Goal: Task Accomplishment & Management: Manage account settings

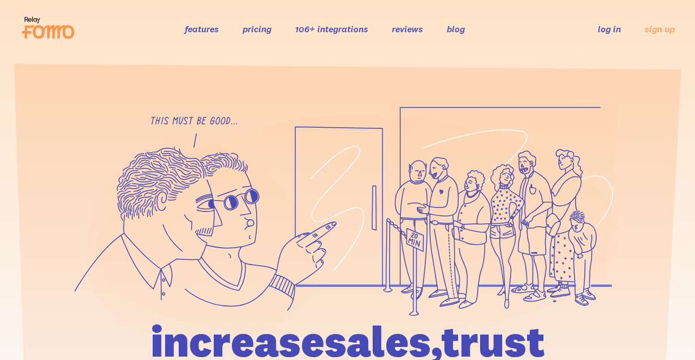
click at [611, 26] on link "log in" at bounding box center [609, 28] width 23 height 11
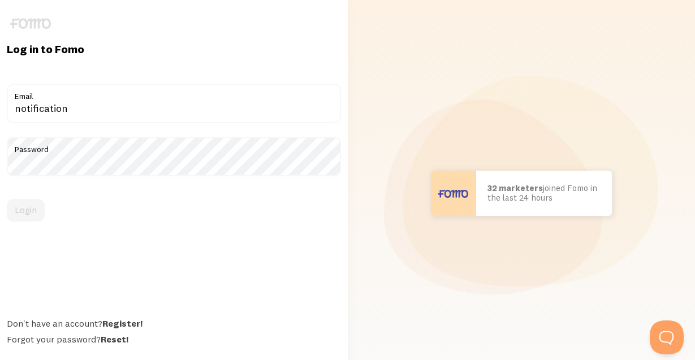
click at [21, 214] on div "Login" at bounding box center [174, 210] width 334 height 23
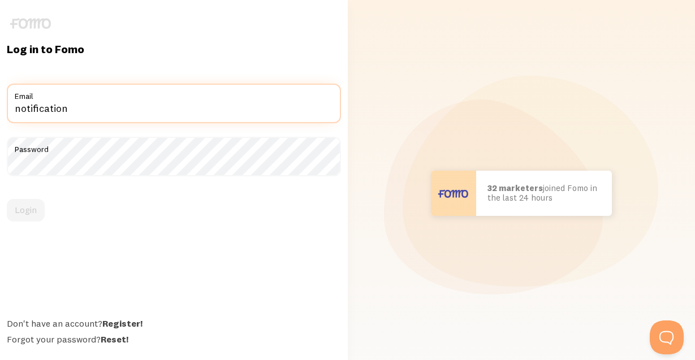
click at [123, 113] on input "notification" at bounding box center [174, 104] width 334 height 40
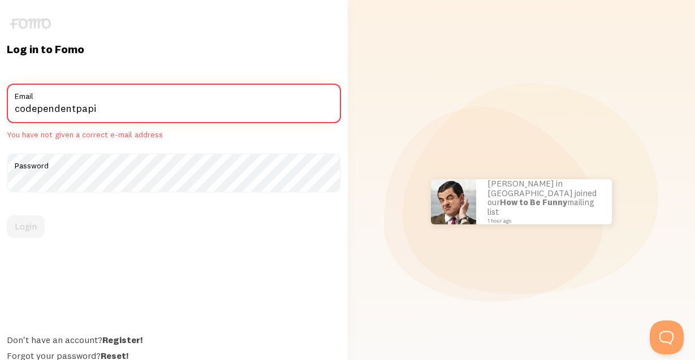
click at [103, 110] on input "codependentpapi" at bounding box center [174, 104] width 334 height 40
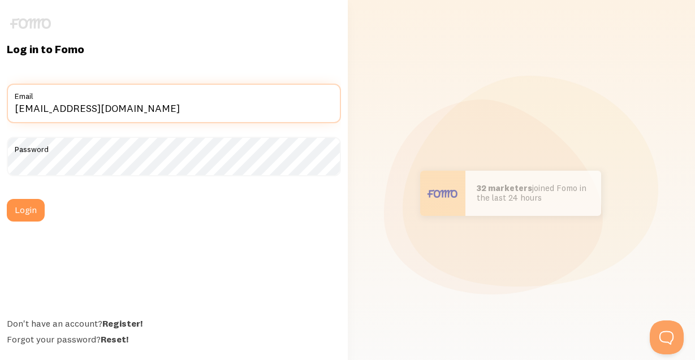
type input "codependentpapi@gmail.com"
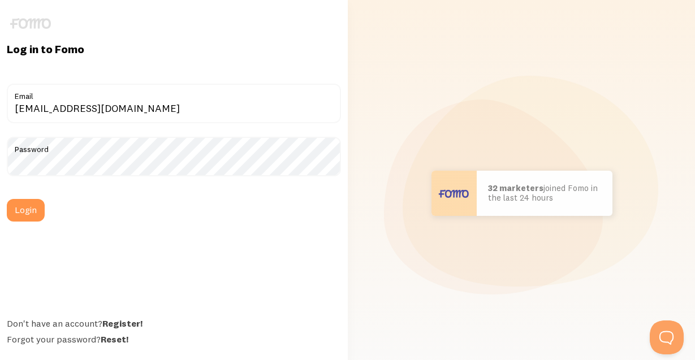
click at [46, 198] on form "codependentpapi@gmail.com Email Password Login" at bounding box center [174, 153] width 334 height 138
click at [42, 205] on button "Login" at bounding box center [26, 210] width 38 height 23
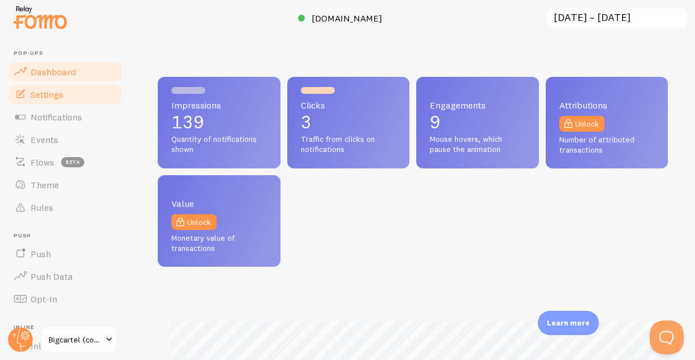
click at [60, 97] on span "Settings" at bounding box center [47, 94] width 33 height 11
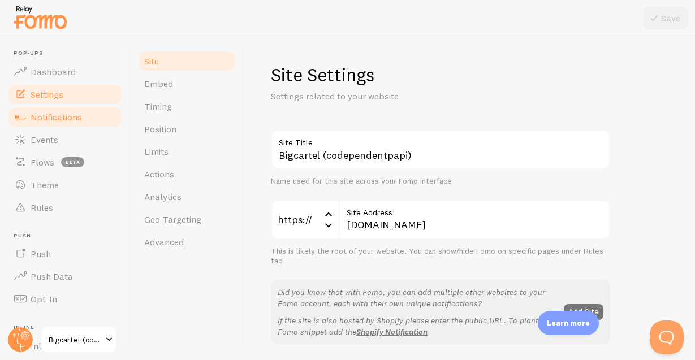
click at [64, 122] on span "Notifications" at bounding box center [56, 116] width 51 height 11
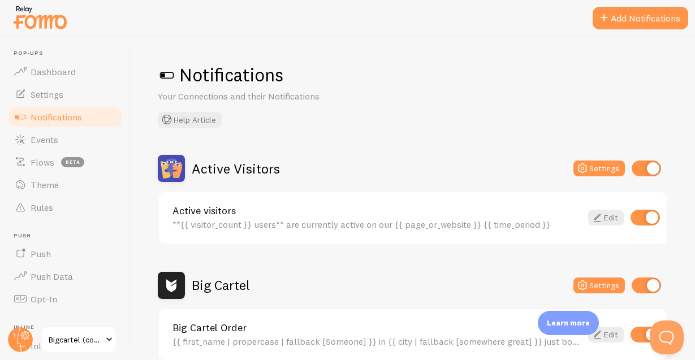
scroll to position [68, 0]
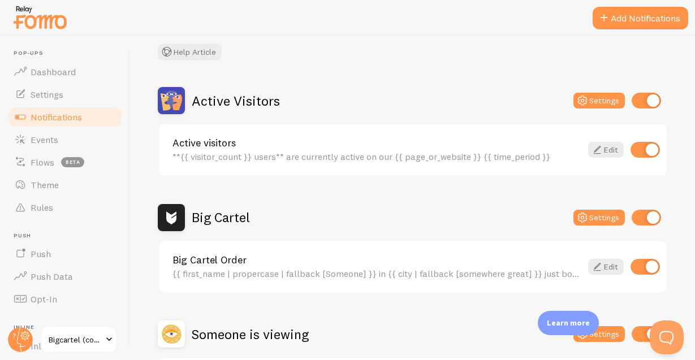
click at [650, 101] on input "checkbox" at bounding box center [646, 101] width 29 height 16
checkbox input "false"
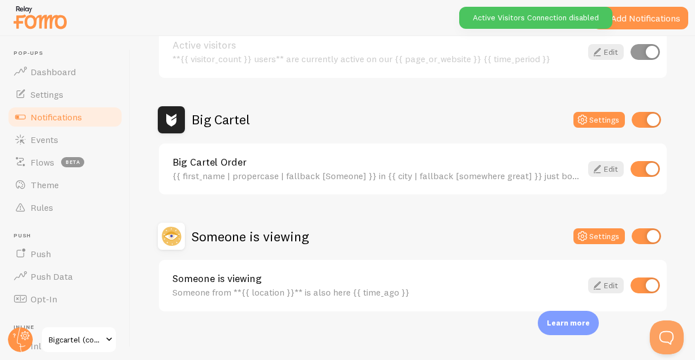
scroll to position [172, 0]
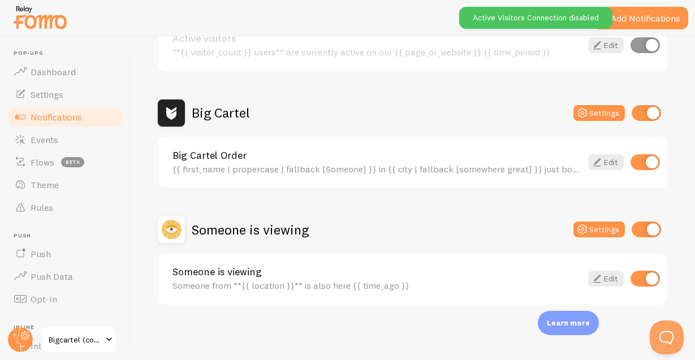
click at [642, 230] on input "checkbox" at bounding box center [646, 230] width 29 height 16
checkbox input "false"
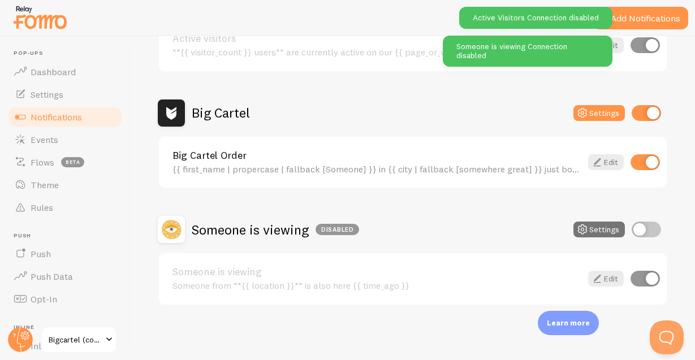
scroll to position [37, 0]
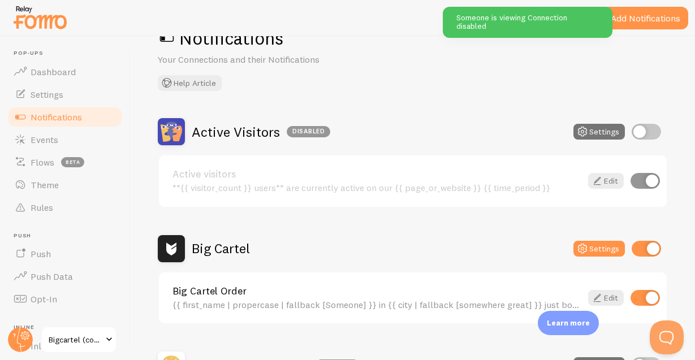
click at [525, 72] on div "Notifications Your Connections and their Notifications Help Article" at bounding box center [413, 59] width 510 height 64
click at [52, 144] on span "Events" at bounding box center [45, 139] width 28 height 11
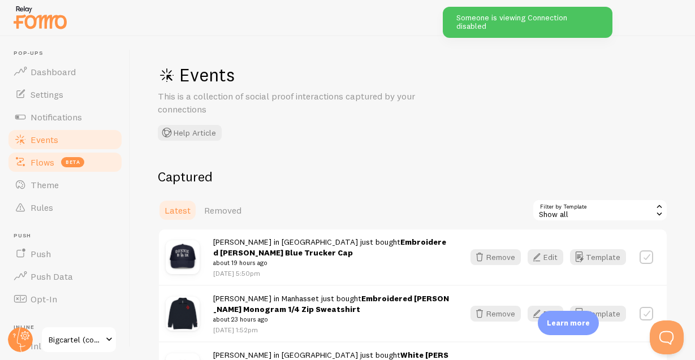
click at [47, 157] on span "Flows" at bounding box center [43, 162] width 24 height 11
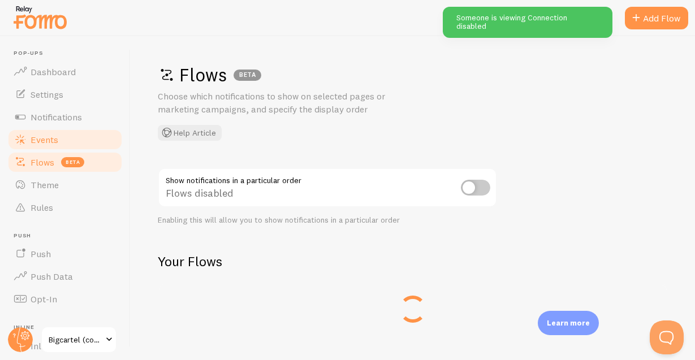
click at [51, 146] on link "Events" at bounding box center [65, 139] width 116 height 23
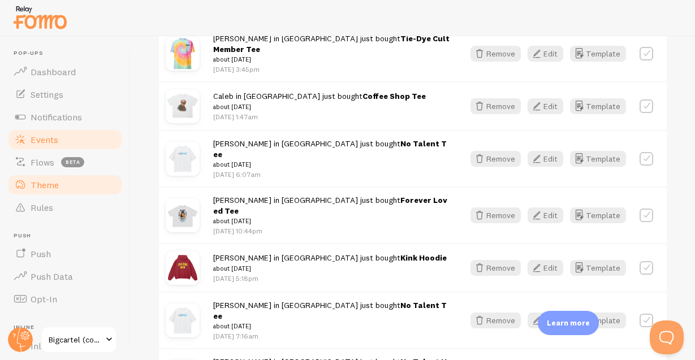
click at [71, 184] on link "Theme" at bounding box center [65, 185] width 116 height 23
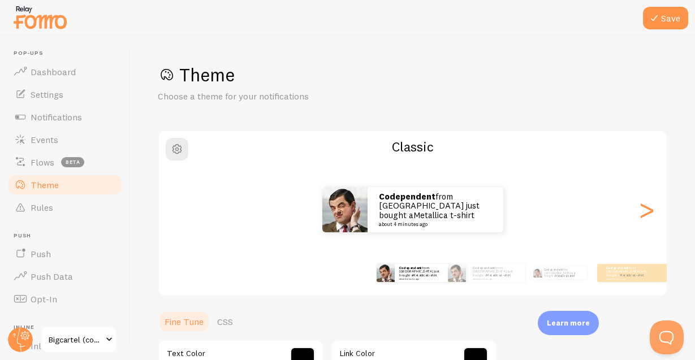
scroll to position [204, 0]
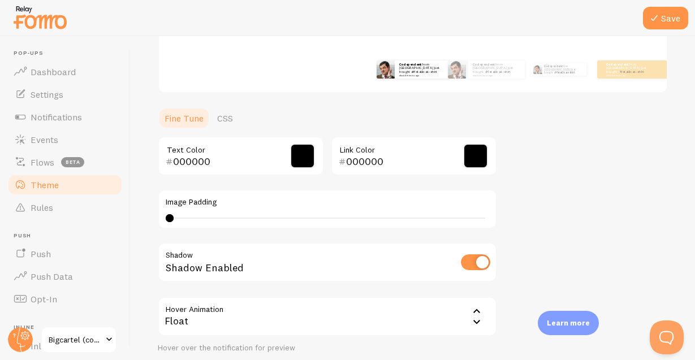
drag, startPoint x: 184, startPoint y: 220, endPoint x: 239, endPoint y: 216, distance: 54.5
click at [319, 216] on div "0 0 - undefined" at bounding box center [327, 218] width 323 height 9
drag, startPoint x: 326, startPoint y: 217, endPoint x: 478, endPoint y: 216, distance: 151.5
click at [478, 216] on div "19" at bounding box center [327, 218] width 323 height 9
drag, startPoint x: 477, startPoint y: 219, endPoint x: 426, endPoint y: 213, distance: 51.9
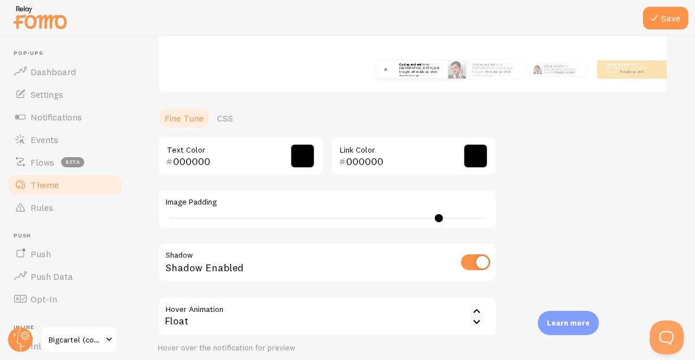
click at [426, 213] on div "Image Padding 34" at bounding box center [327, 209] width 339 height 40
drag, startPoint x: 427, startPoint y: 213, endPoint x: 393, endPoint y: 213, distance: 34.5
click at [347, 206] on div "Image Padding 32" at bounding box center [327, 209] width 339 height 40
type input "0"
drag, startPoint x: 423, startPoint y: 218, endPoint x: 53, endPoint y: 216, distance: 369.7
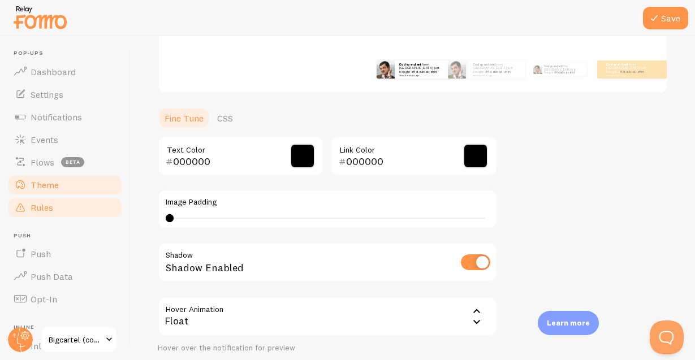
click at [51, 217] on main "Pop-ups Dashboard Settings Notifications Events Flows beta Theme Rules [GEOGRAP…" at bounding box center [347, 198] width 695 height 324
click at [591, 188] on div "Theme Choose a theme for your notifications Classic Codependent from [GEOGRAPHI…" at bounding box center [413, 128] width 510 height 537
click at [473, 155] on span at bounding box center [475, 156] width 25 height 25
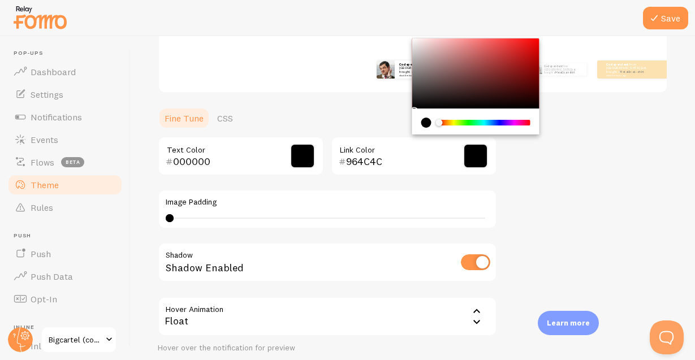
click at [478, 67] on div "Chrome color picker" at bounding box center [475, 73] width 127 height 70
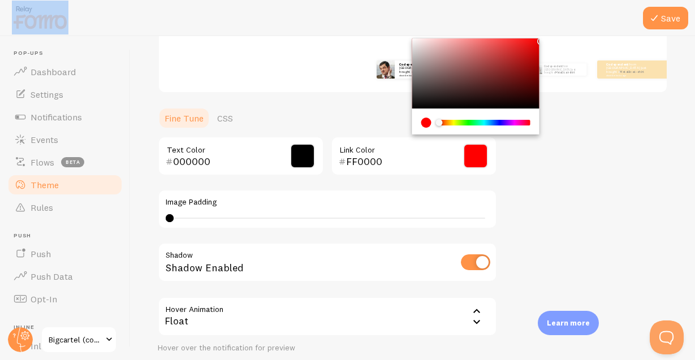
drag, startPoint x: 524, startPoint y: 54, endPoint x: 555, endPoint y: 31, distance: 38.3
click at [539, 38] on div "Chrome color picker" at bounding box center [475, 73] width 127 height 70
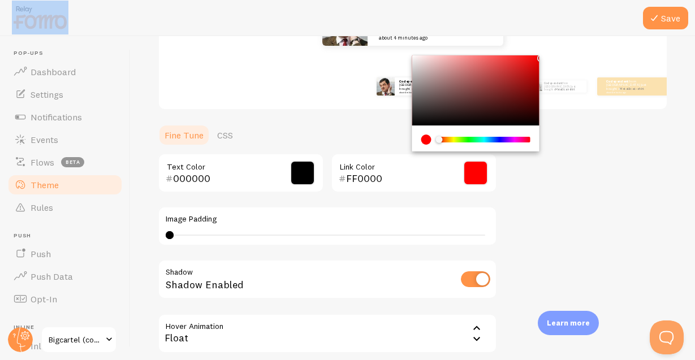
click at [581, 169] on div "Theme Choose a theme for your notifications Classic Codependent from [GEOGRAPHI…" at bounding box center [413, 145] width 510 height 537
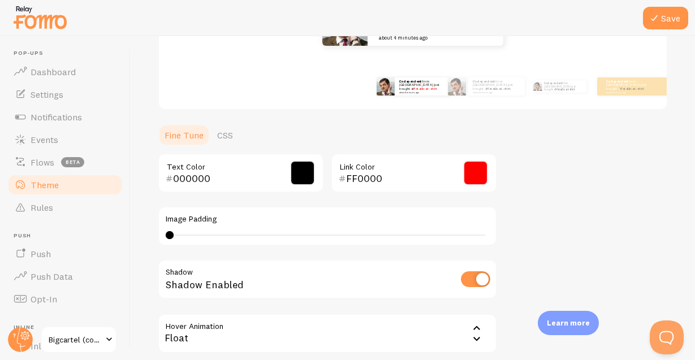
click at [480, 180] on span at bounding box center [475, 173] width 25 height 25
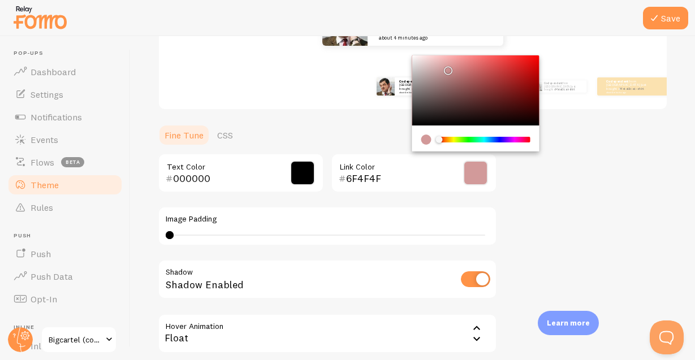
type input "000000"
drag, startPoint x: 496, startPoint y: 89, endPoint x: 691, endPoint y: 227, distance: 239.4
click at [539, 126] on div "Chrome color picker" at bounding box center [475, 90] width 127 height 70
click at [609, 175] on div "Theme Choose a theme for your notifications Classic Codependent from [GEOGRAPHI…" at bounding box center [413, 145] width 510 height 537
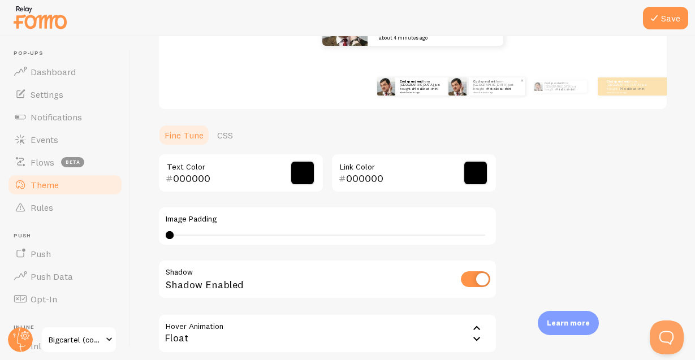
click at [482, 93] on div "Codependent from [GEOGRAPHIC_DATA] just bought a Metallica t-shirt about 4 minu…" at bounding box center [497, 86] width 57 height 18
click at [565, 100] on div "Codependent from [GEOGRAPHIC_DATA] just bought a Metallica t-shirt about 4 minu…" at bounding box center [559, 87] width 64 height 32
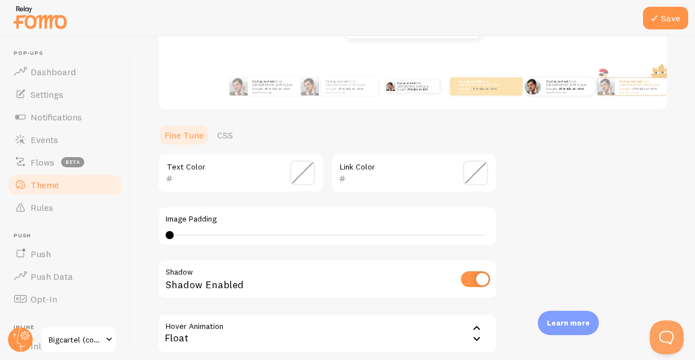
click at [646, 97] on div "Codependent from [GEOGRAPHIC_DATA] just bought a Metallica t-shirt about 4 minu…" at bounding box center [633, 87] width 64 height 32
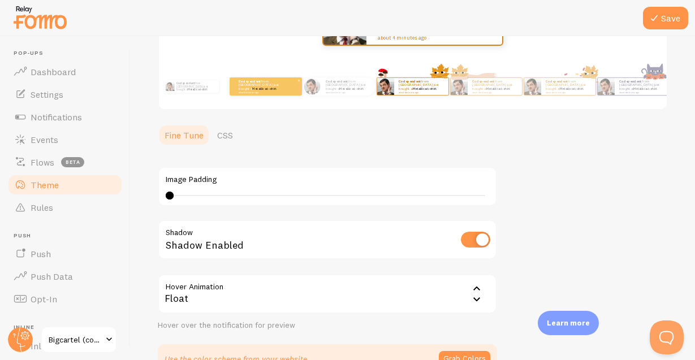
click at [291, 87] on div "Codependent from [GEOGRAPHIC_DATA] just bought a Metallica t-shirt about 4 minu…" at bounding box center [266, 86] width 72 height 18
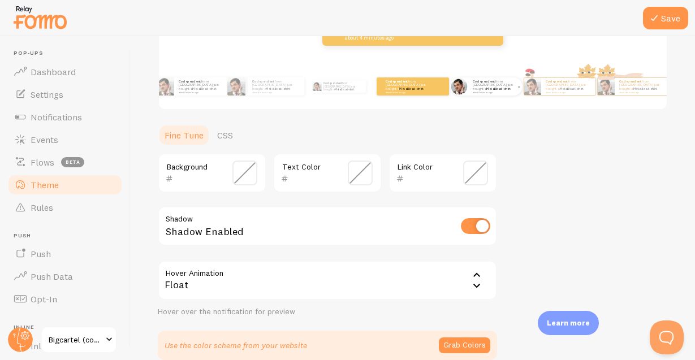
scroll to position [0, 0]
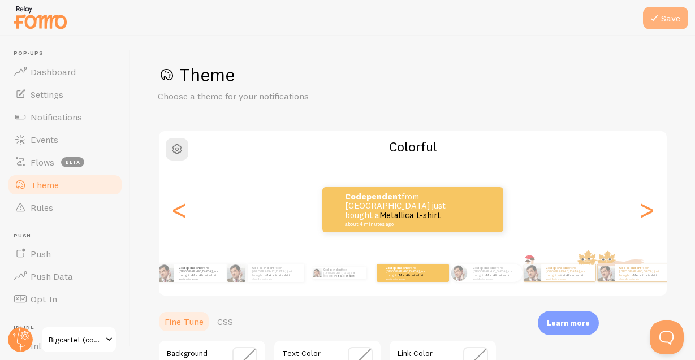
click at [675, 20] on button "Save" at bounding box center [665, 18] width 45 height 23
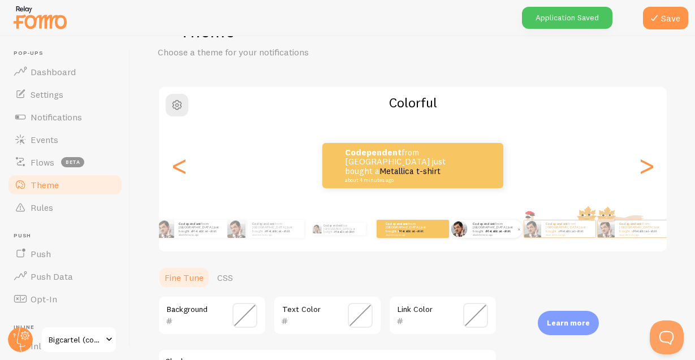
scroll to position [68, 0]
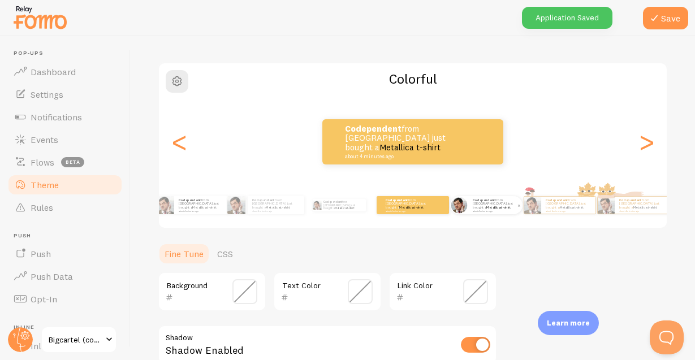
click at [490, 210] on small "about 4 minutes ago" at bounding box center [495, 211] width 44 height 2
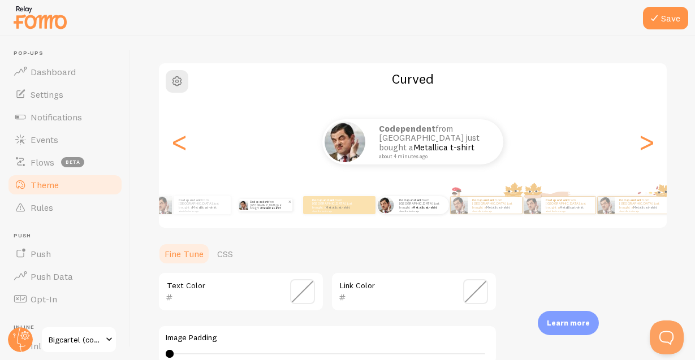
click at [271, 208] on link "Metallica t-shirt" at bounding box center [270, 207] width 19 height 3
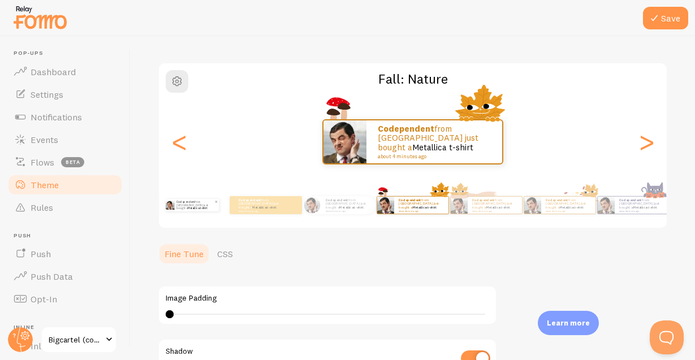
type input "0"
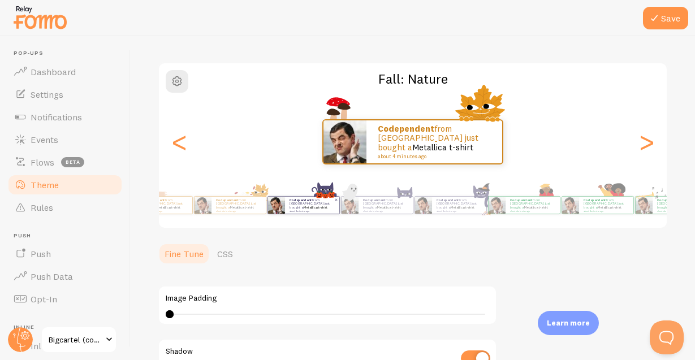
click at [302, 232] on div "Theme Choose a theme for your notifications Fall: Nature Codependent from [GEOG…" at bounding box center [413, 243] width 510 height 497
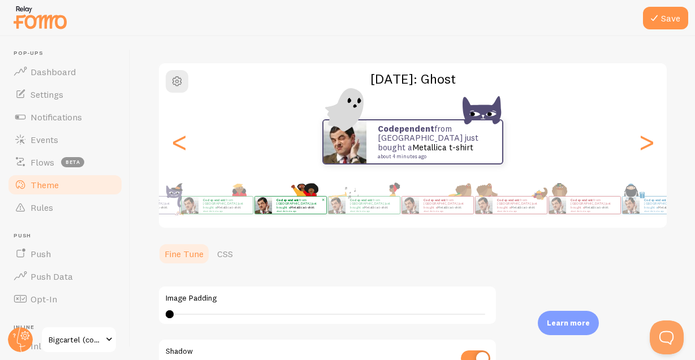
click at [100, 202] on main "Pop-ups Dashboard Settings Notifications Events Flows beta Theme Rules [GEOGRAP…" at bounding box center [347, 198] width 695 height 324
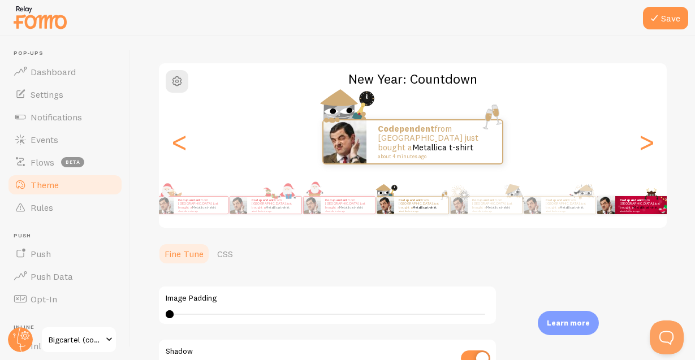
click at [639, 210] on small "about 4 minutes ago" at bounding box center [642, 211] width 44 height 2
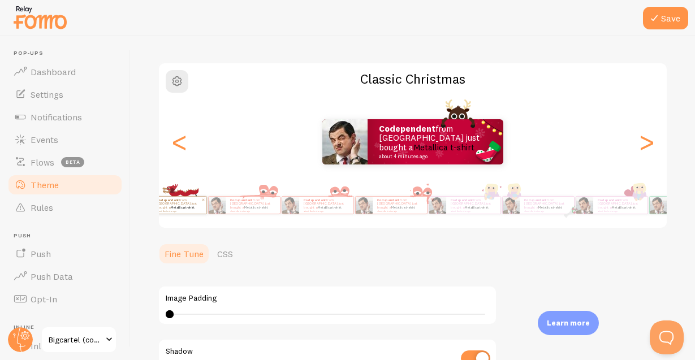
click at [17, 194] on main "Pop-ups Dashboard Settings Notifications Events Flows beta Theme Rules [GEOGRAP…" at bounding box center [347, 198] width 695 height 324
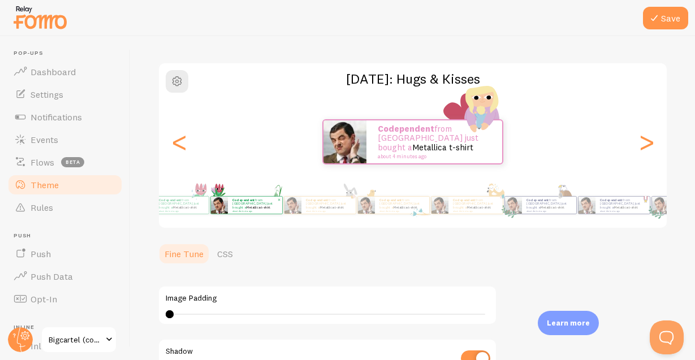
click at [215, 194] on div "Codependent from [GEOGRAPHIC_DATA] just bought a Metallica t-shirt about 4 minu…" at bounding box center [246, 205] width 64 height 32
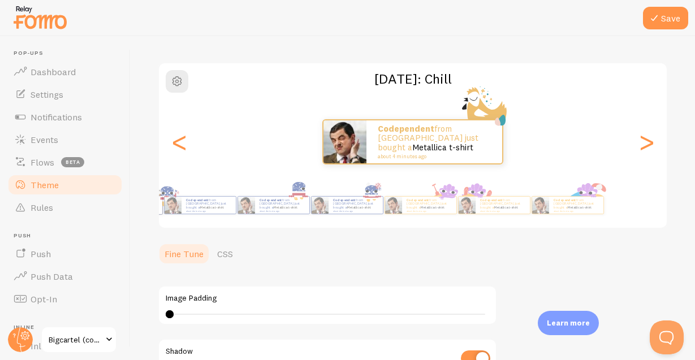
click at [43, 197] on main "Pop-ups Dashboard Settings Notifications Events Flows beta Theme Rules [GEOGRAP…" at bounding box center [347, 198] width 695 height 324
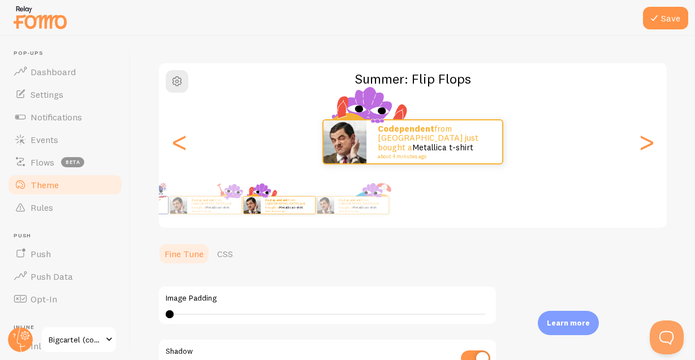
click at [290, 212] on div "Codependent from [GEOGRAPHIC_DATA] just bought a Metallica t-shirt about 4 minu…" at bounding box center [413, 205] width 580 height 45
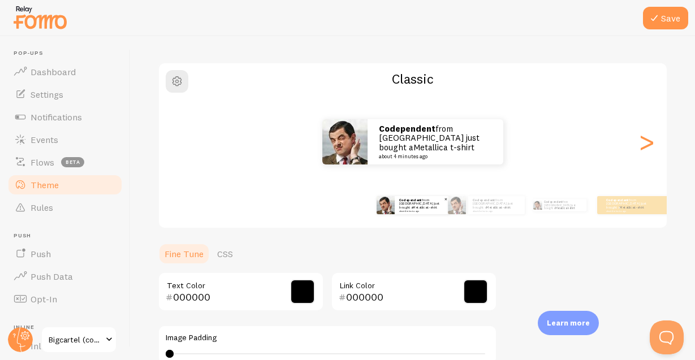
click at [413, 208] on p "Codependent from [GEOGRAPHIC_DATA] just bought a Metallica t-shirt about 4 minu…" at bounding box center [421, 205] width 45 height 14
click at [413, 210] on small "about 4 minutes ago" at bounding box center [421, 211] width 44 height 2
click at [643, 16] on div at bounding box center [347, 18] width 695 height 36
click at [645, 17] on button "Save" at bounding box center [665, 18] width 45 height 23
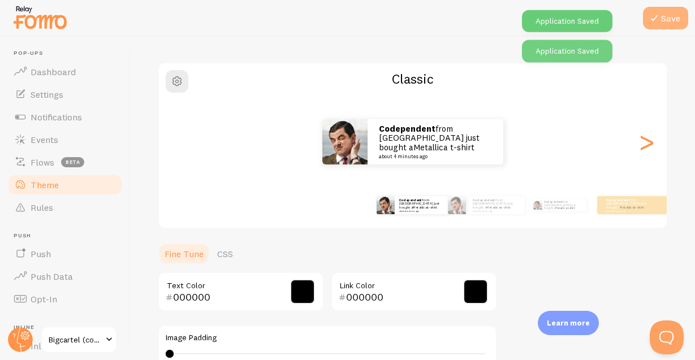
click at [659, 14] on icon at bounding box center [654, 18] width 14 height 14
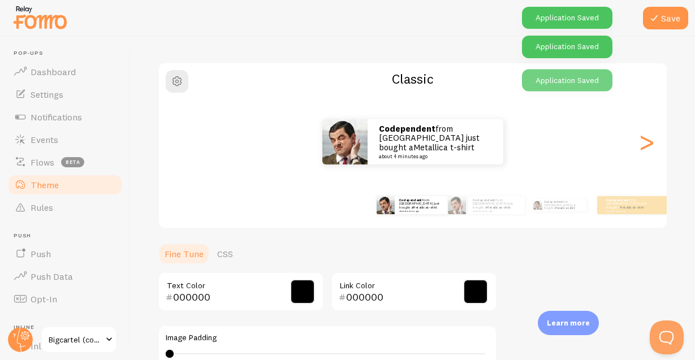
scroll to position [294, 0]
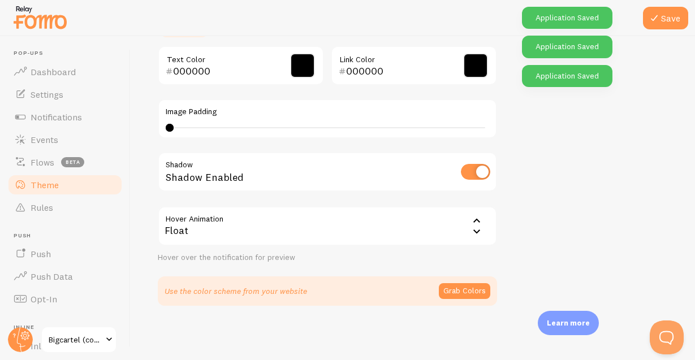
click at [478, 226] on icon at bounding box center [477, 221] width 14 height 14
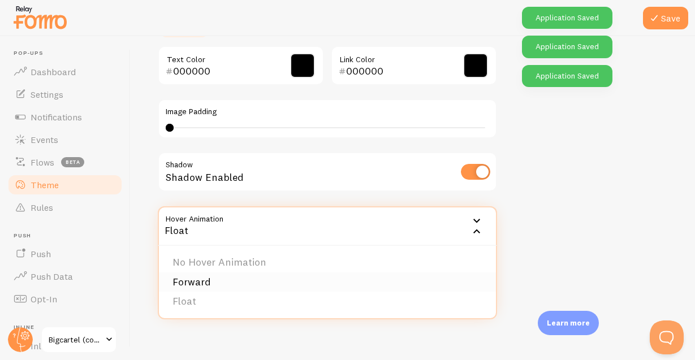
click at [183, 286] on li "Forward" at bounding box center [327, 283] width 337 height 20
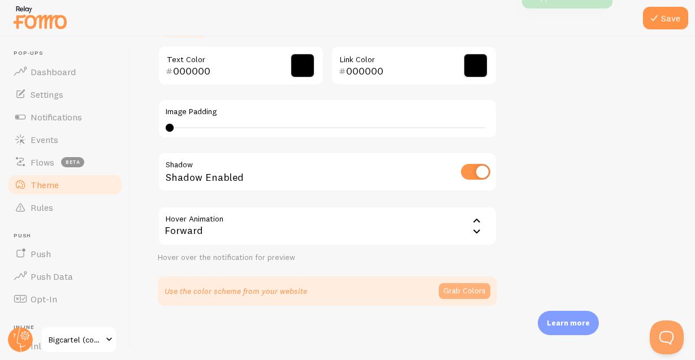
click at [469, 287] on button "Grab Colors" at bounding box center [464, 291] width 51 height 16
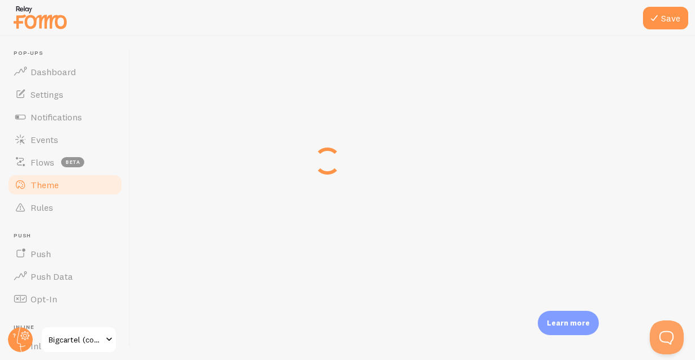
scroll to position [289, 0]
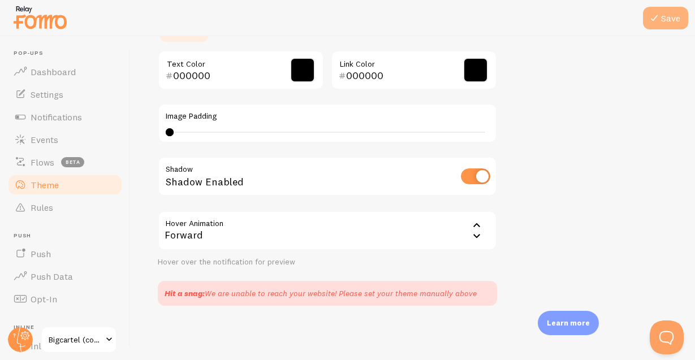
click at [679, 21] on button "Save" at bounding box center [665, 18] width 45 height 23
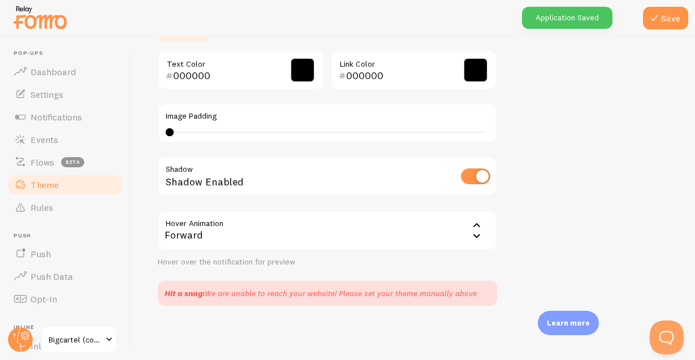
click at [464, 244] on div "Forward" at bounding box center [327, 231] width 339 height 40
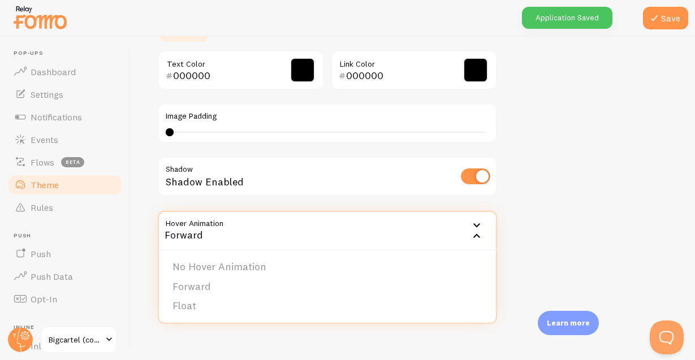
click at [664, 176] on div "Theme Choose a theme for your notifications Classic Codependent from [GEOGRAPHI…" at bounding box center [413, 40] width 510 height 532
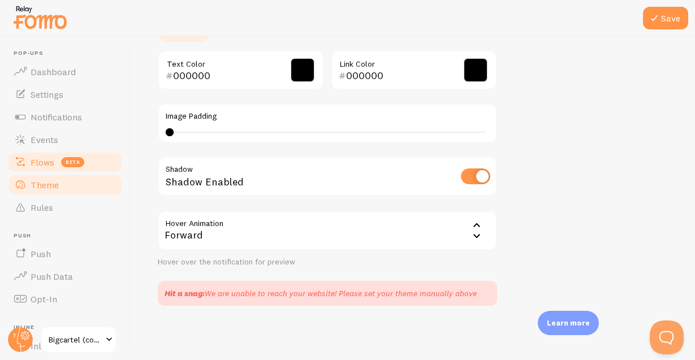
click at [43, 165] on span "Flows" at bounding box center [43, 162] width 24 height 11
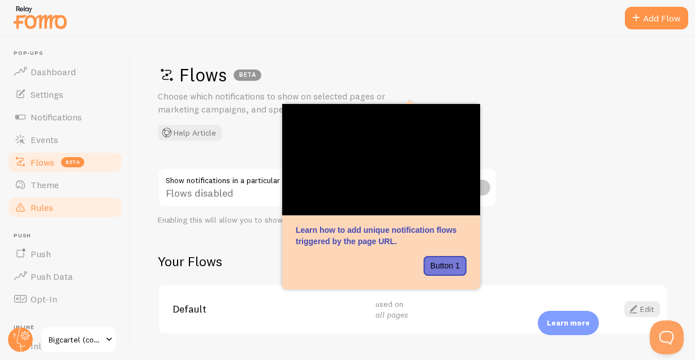
click at [57, 210] on link "Rules" at bounding box center [65, 207] width 116 height 23
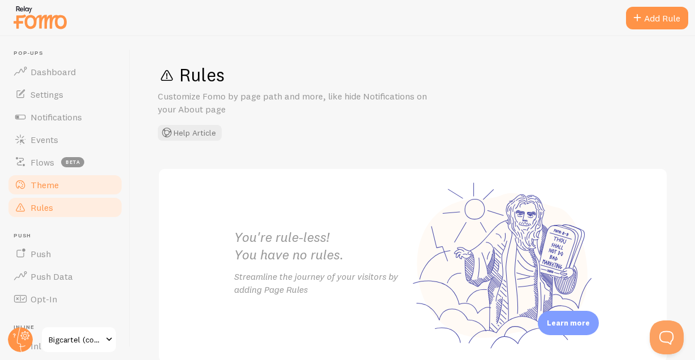
click at [45, 183] on span "Theme" at bounding box center [45, 184] width 28 height 11
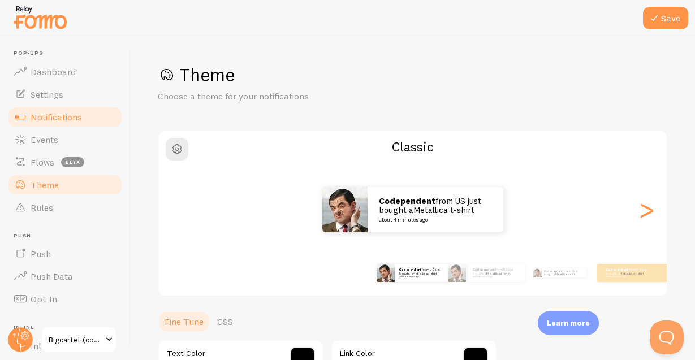
click at [54, 123] on link "Notifications" at bounding box center [65, 117] width 116 height 23
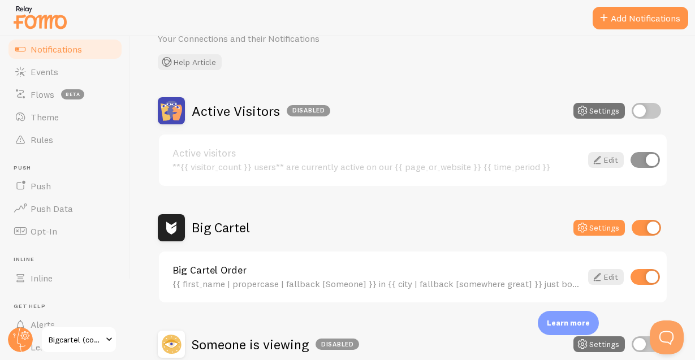
scroll to position [136, 0]
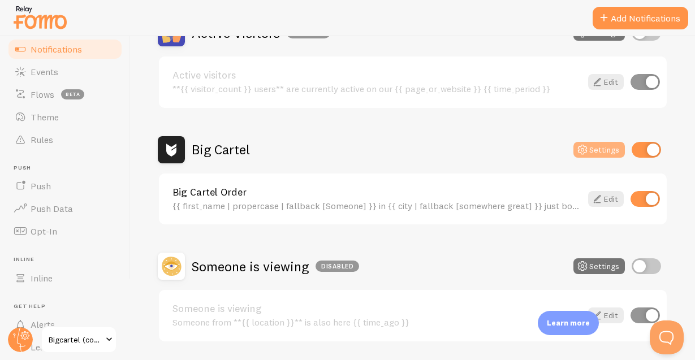
click at [589, 151] on icon at bounding box center [583, 150] width 14 height 14
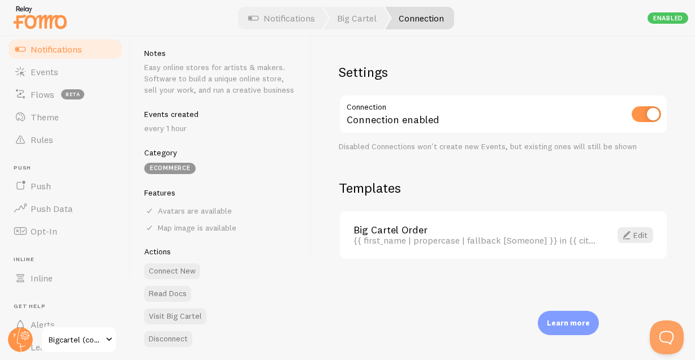
scroll to position [94, 0]
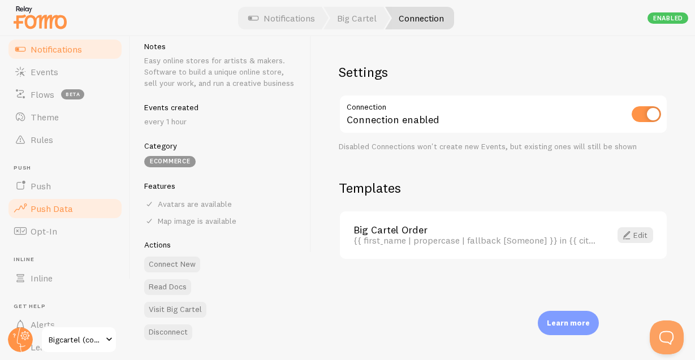
click at [47, 206] on span "Push Data" at bounding box center [52, 208] width 42 height 11
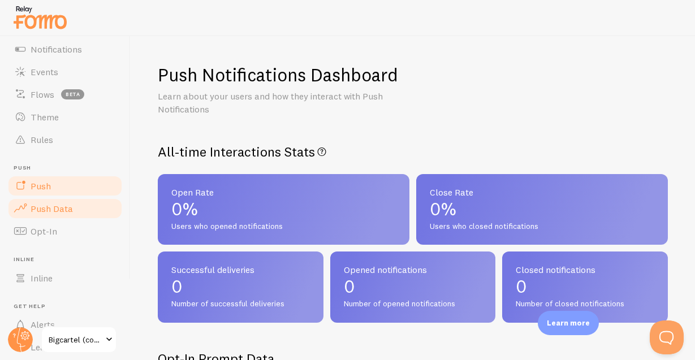
click at [46, 191] on span "Push" at bounding box center [41, 185] width 20 height 11
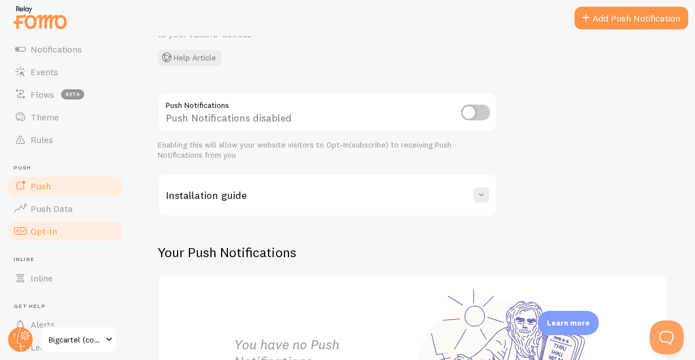
scroll to position [136, 0]
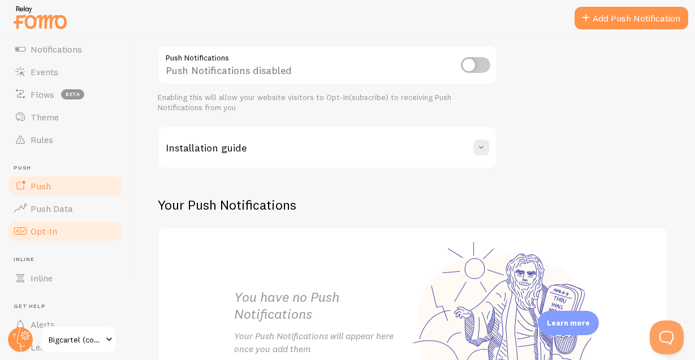
click at [37, 231] on span "Opt-In" at bounding box center [44, 231] width 27 height 11
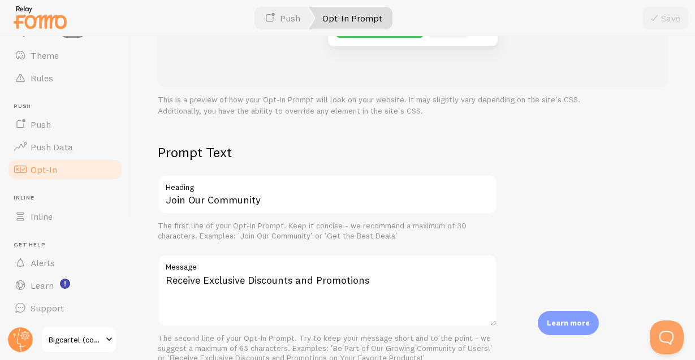
scroll to position [271, 0]
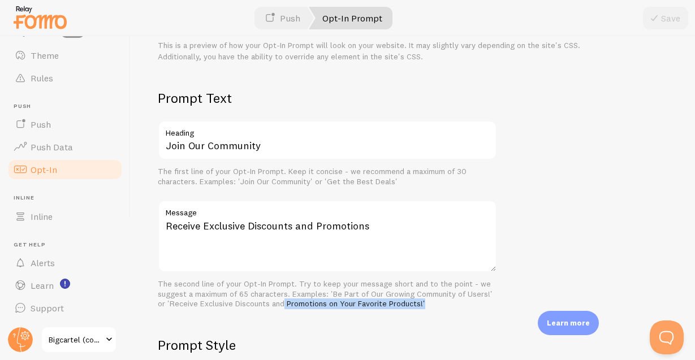
drag, startPoint x: 421, startPoint y: 311, endPoint x: 282, endPoint y: 299, distance: 139.6
click at [282, 300] on div "The second line of your Opt-In Prompt. Try to keep your message short and to th…" at bounding box center [327, 294] width 339 height 30
click at [282, 299] on div "The second line of your Opt-In Prompt. Try to keep your message short and to th…" at bounding box center [327, 294] width 339 height 30
